Goal: Information Seeking & Learning: Learn about a topic

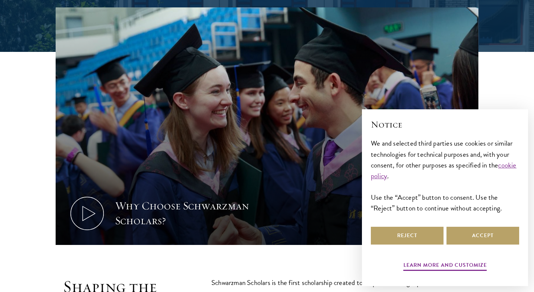
scroll to position [271, 0]
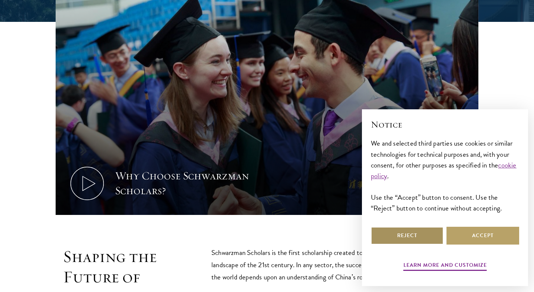
click at [417, 244] on button "Reject" at bounding box center [407, 236] width 73 height 18
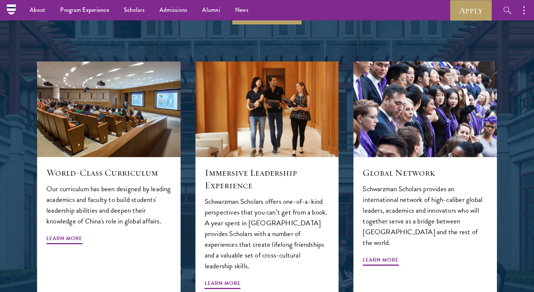
scroll to position [756, 0]
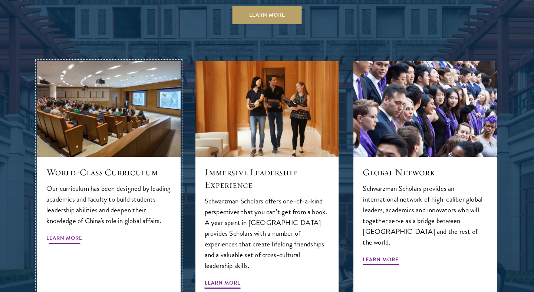
click at [66, 237] on span "Learn More" at bounding box center [64, 240] width 36 height 12
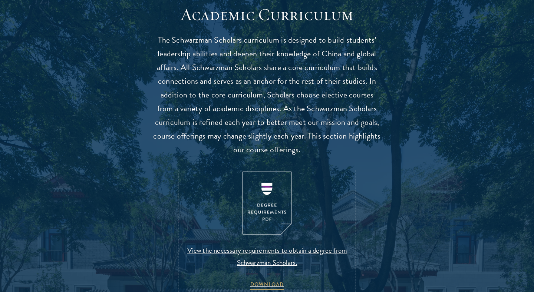
scroll to position [668, 0]
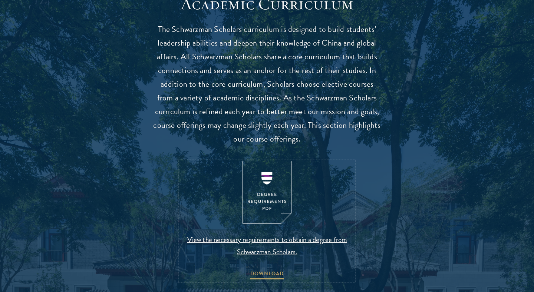
click at [289, 239] on span "View the necessary requirements to obtain a degree from Schwarzman Scholars." at bounding box center [267, 246] width 174 height 24
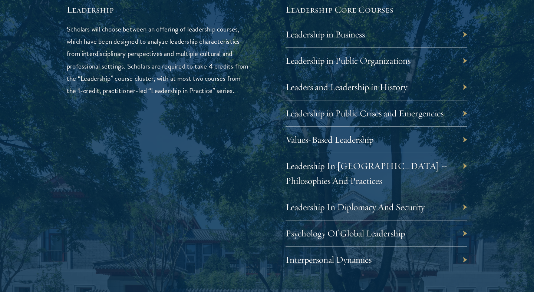
scroll to position [1258, 0]
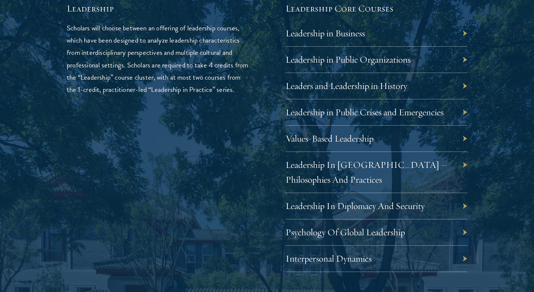
click at [223, 210] on div "Leadership Scholars will choose between an offering of leadership courses, whic…" at bounding box center [158, 245] width 182 height 487
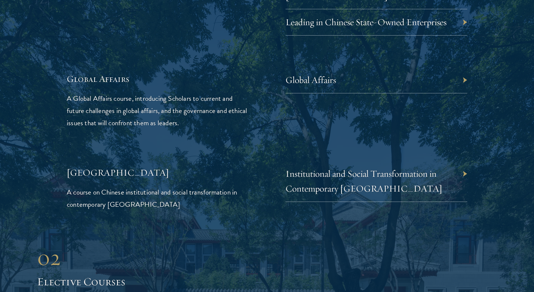
scroll to position [1717, 0]
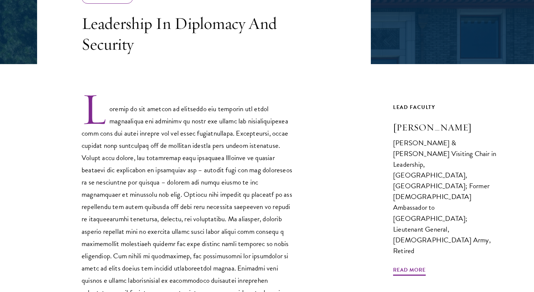
scroll to position [166, 0]
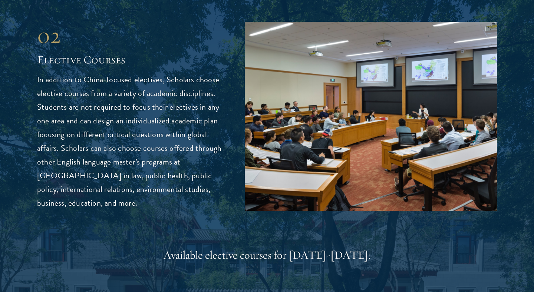
scroll to position [1959, 0]
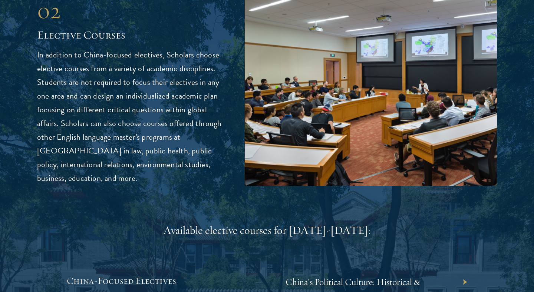
click at [185, 193] on div "02 Elective Courses 02 Elective Courses In addition to China-focused electives,…" at bounding box center [267, 284] width 460 height 574
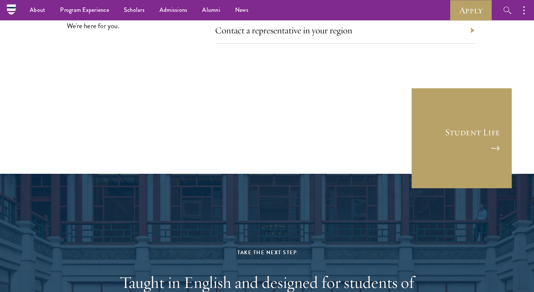
scroll to position [4137, 0]
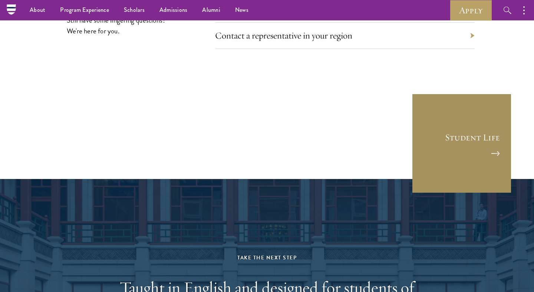
click at [442, 127] on link "Student Life" at bounding box center [462, 144] width 100 height 100
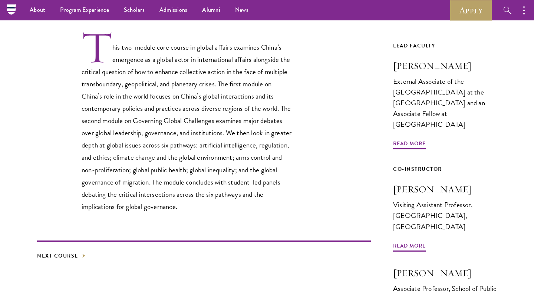
scroll to position [219, 0]
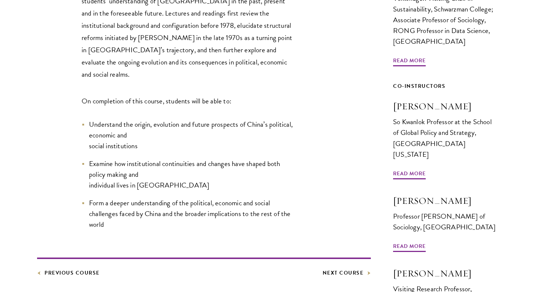
scroll to position [343, 0]
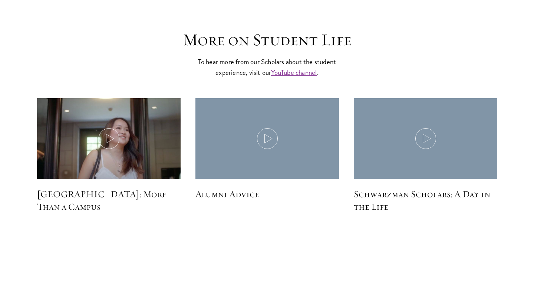
scroll to position [2175, 0]
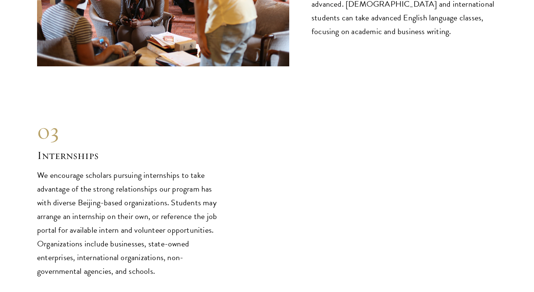
scroll to position [3494, 0]
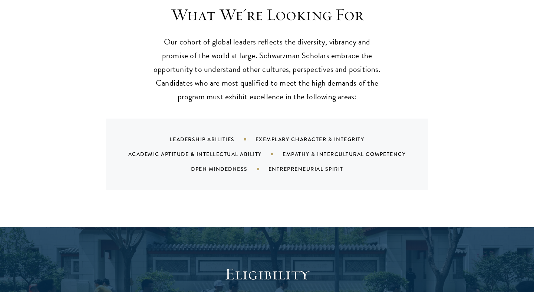
scroll to position [780, 0]
